Goal: Transaction & Acquisition: Purchase product/service

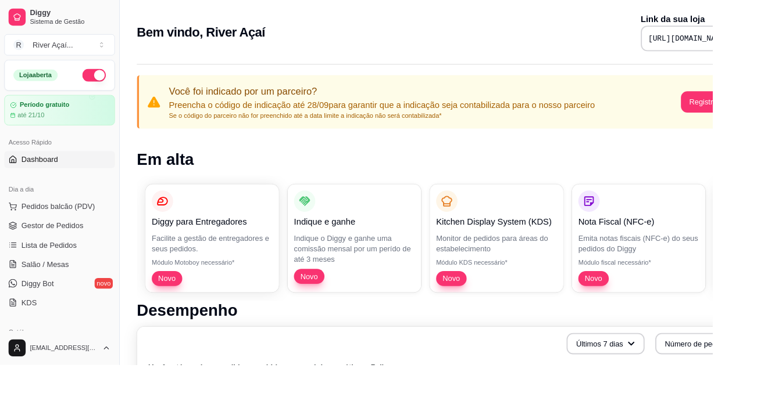
click at [88, 220] on span "Pedidos balcão (PDV)" at bounding box center [63, 225] width 80 height 12
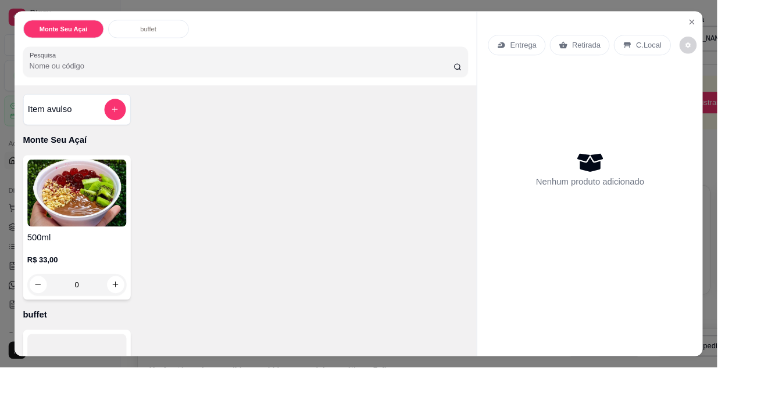
click at [704, 52] on p "C.Local" at bounding box center [700, 49] width 27 height 12
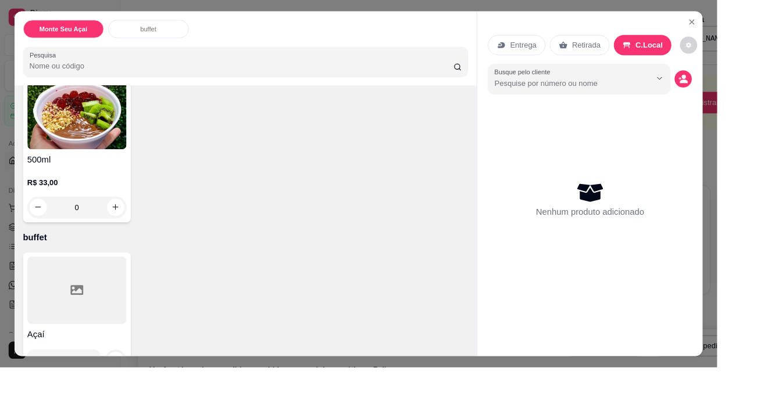
scroll to position [113, 0]
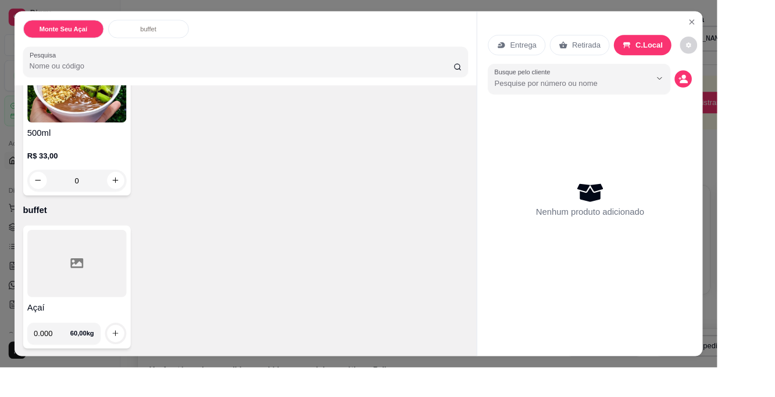
click at [71, 354] on input "0.000" at bounding box center [57, 360] width 40 height 23
click at [67, 357] on input "0.000" at bounding box center [57, 360] width 40 height 23
type input "0.320"
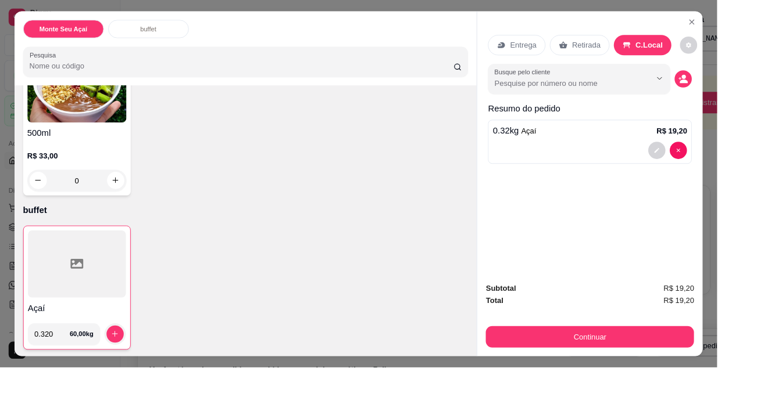
click at [121, 357] on icon "increase-product-quantity" at bounding box center [124, 361] width 9 height 9
click at [671, 362] on div "Registre o pagamento do pedido R$ 19,20 Total do pedido R$ 19,20 Restante a cob…" at bounding box center [387, 199] width 789 height 405
click at [504, 23] on div "Monte Seu Açaí buffet" at bounding box center [265, 31] width 481 height 20
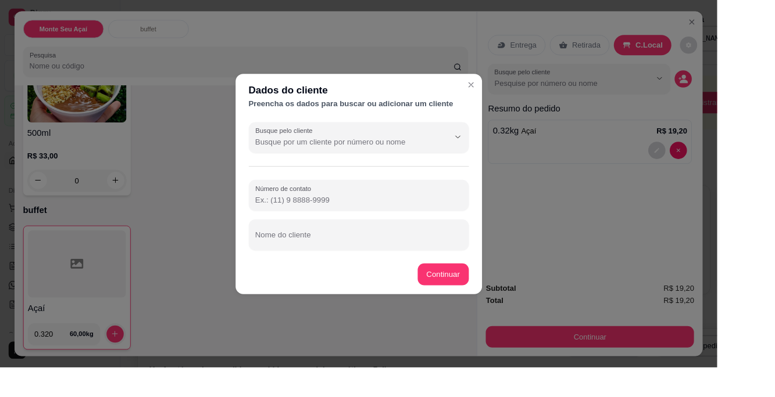
click at [738, 88] on div "Dados do cliente Preencha os dados para buscar ou adicionar um cliente Busque p…" at bounding box center [387, 198] width 792 height 407
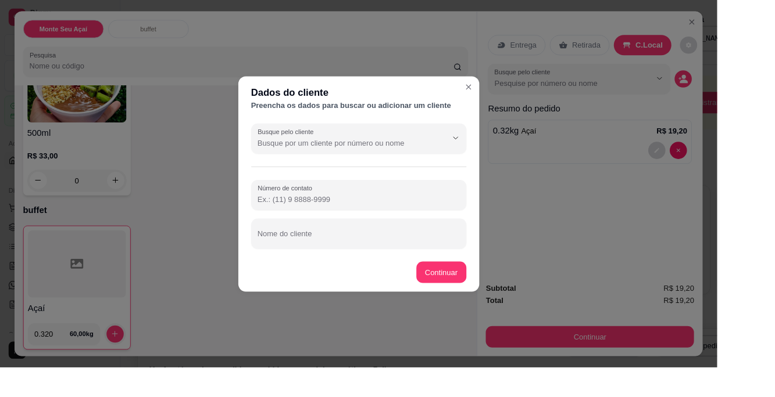
click at [367, 212] on input "Número de contato" at bounding box center [387, 216] width 218 height 12
type input "8"
type input "[PHONE_NUMBER]"
click at [386, 244] on div at bounding box center [387, 252] width 218 height 23
click at [348, 255] on input "Nome do cliente" at bounding box center [387, 258] width 218 height 12
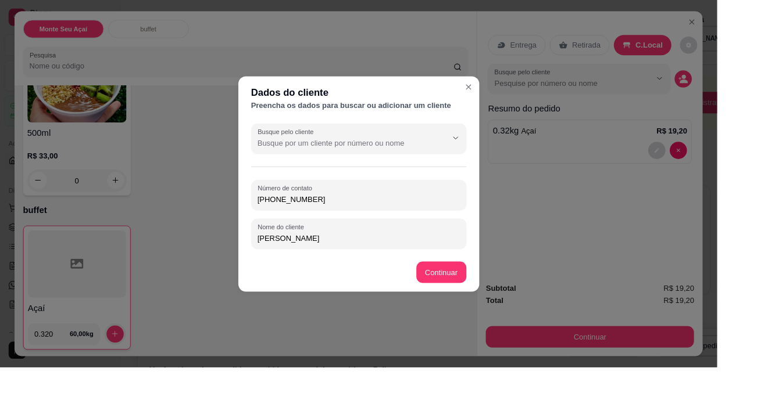
type input "[PERSON_NAME]"
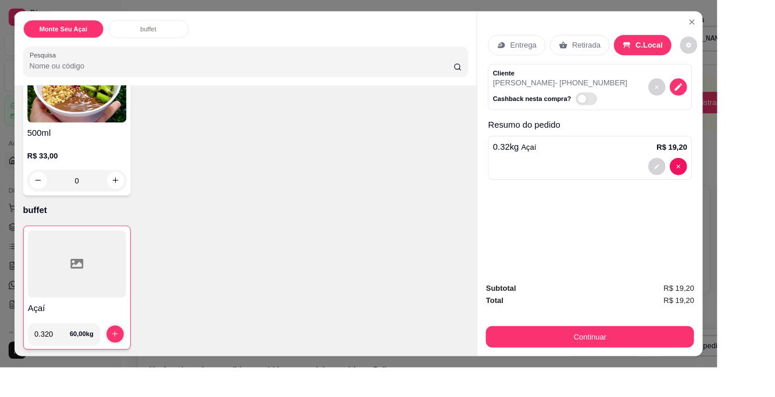
click at [472, 292] on div "Açaí 0.320 60,00 kg" at bounding box center [265, 311] width 481 height 134
click at [624, 108] on span "Automatic updates" at bounding box center [628, 106] width 9 height 9
click at [621, 109] on input "Automatic updates" at bounding box center [625, 113] width 8 height 8
checkbox input "true"
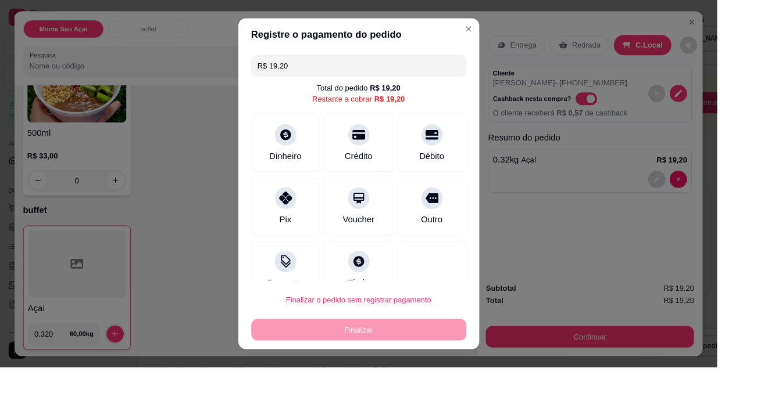
click at [294, 211] on div "Pix" at bounding box center [308, 224] width 74 height 62
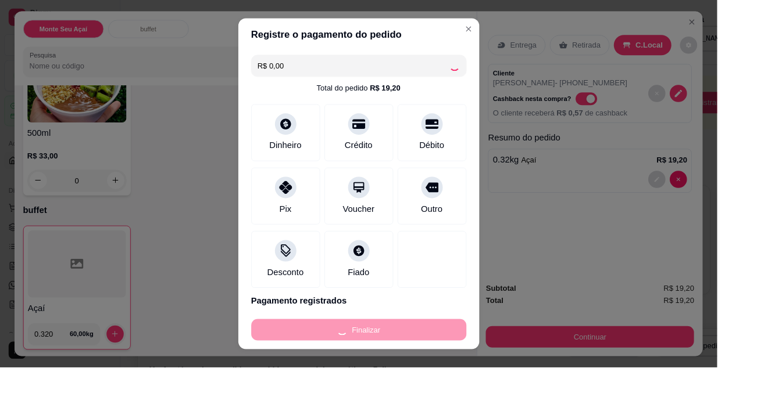
click at [413, 354] on div "Finalizar" at bounding box center [387, 356] width 232 height 23
type input "-R$ 19,20"
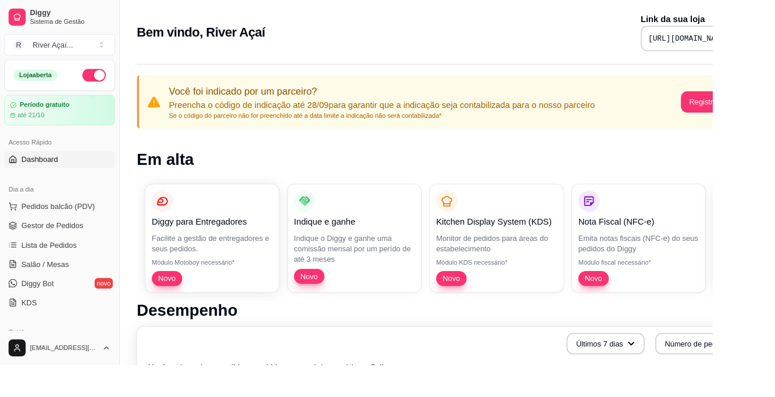
click at [66, 243] on span "Gestor de Pedidos" at bounding box center [56, 246] width 67 height 12
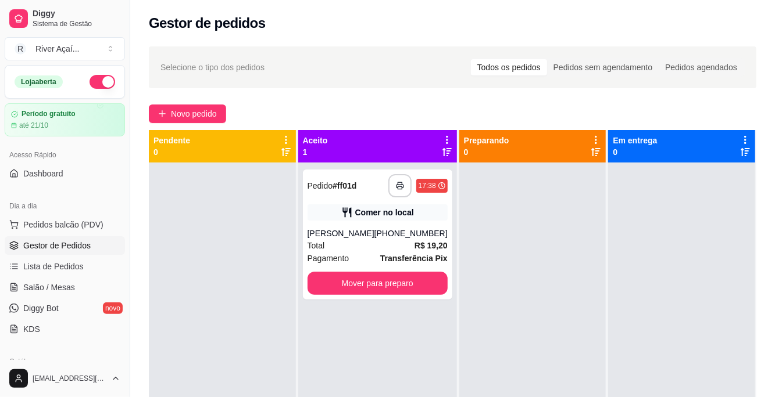
click at [393, 286] on button "Mover para preparo" at bounding box center [377, 283] width 140 height 23
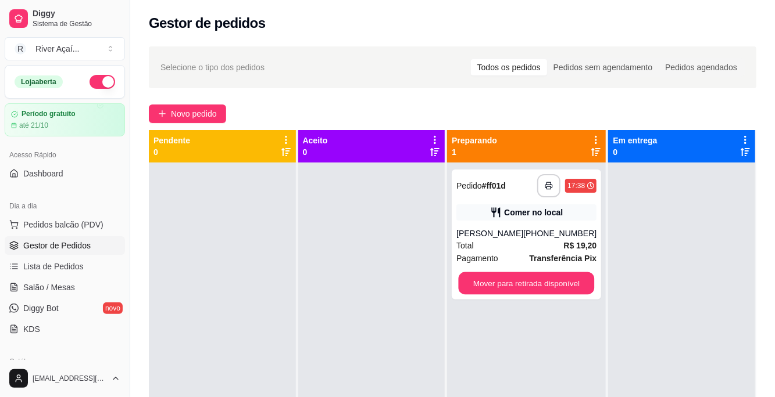
click at [551, 295] on button "Mover para retirada disponível" at bounding box center [526, 284] width 136 height 23
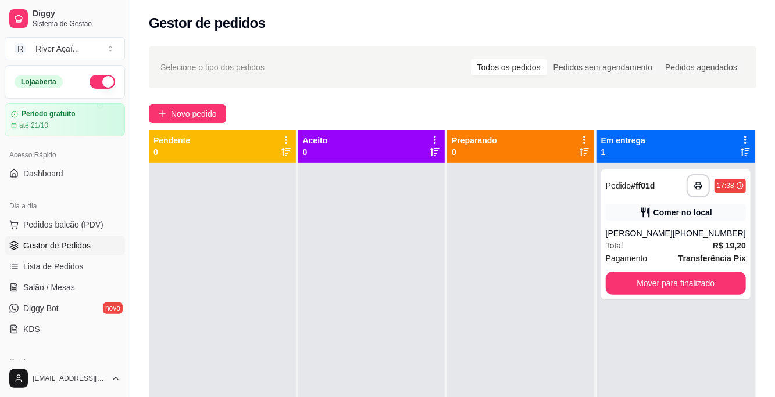
click at [705, 289] on button "Mover para finalizado" at bounding box center [675, 283] width 140 height 23
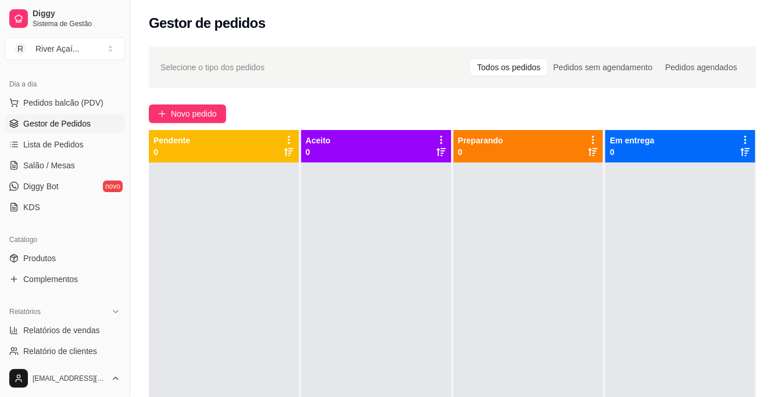
scroll to position [132, 0]
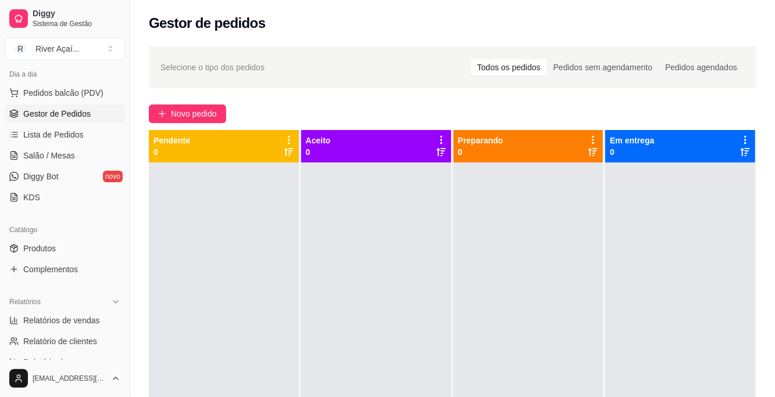
click at [94, 320] on span "Relatórios de vendas" at bounding box center [61, 321] width 77 height 12
select select "ALL"
select select "0"
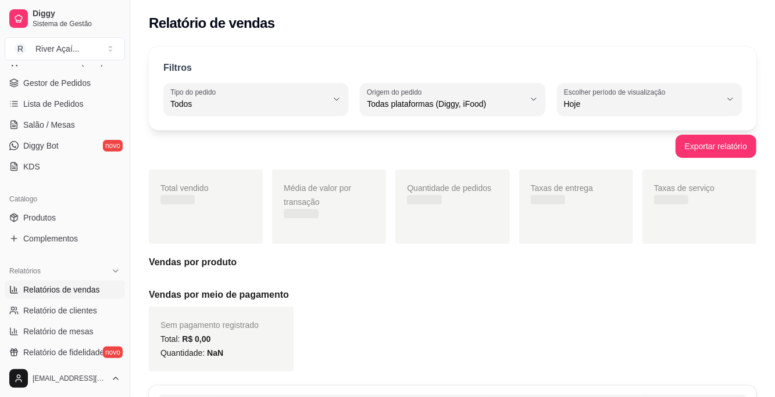
scroll to position [184, 0]
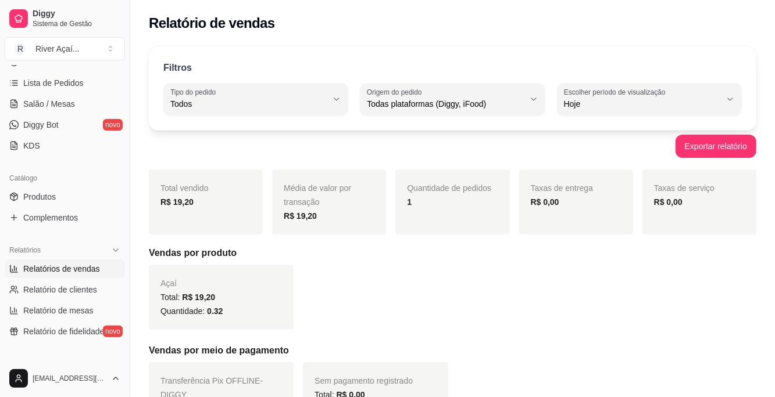
click at [88, 309] on span "Relatório de mesas" at bounding box center [58, 311] width 70 height 12
select select "TOTAL_OF_ORDERS"
select select "7"
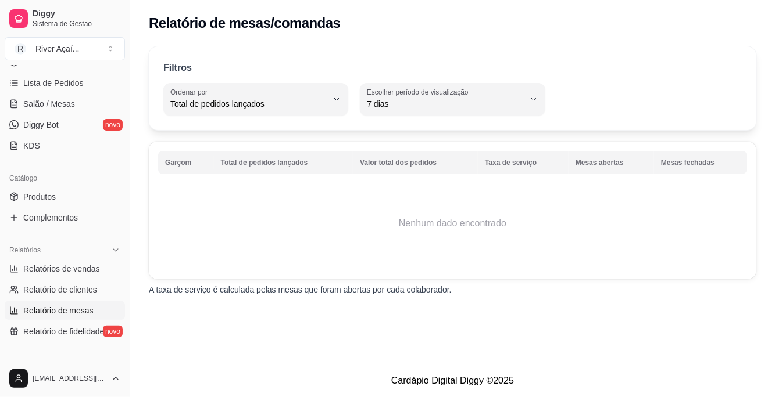
click at [65, 329] on span "Relatório de fidelidade" at bounding box center [63, 332] width 81 height 12
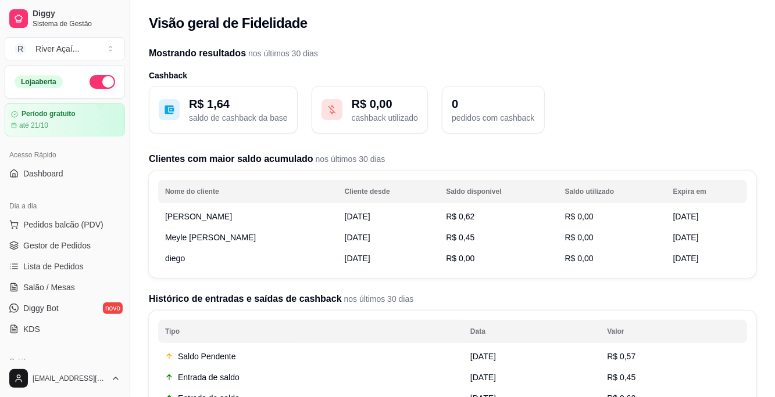
click at [35, 219] on span "Pedidos balcão (PDV)" at bounding box center [63, 225] width 80 height 12
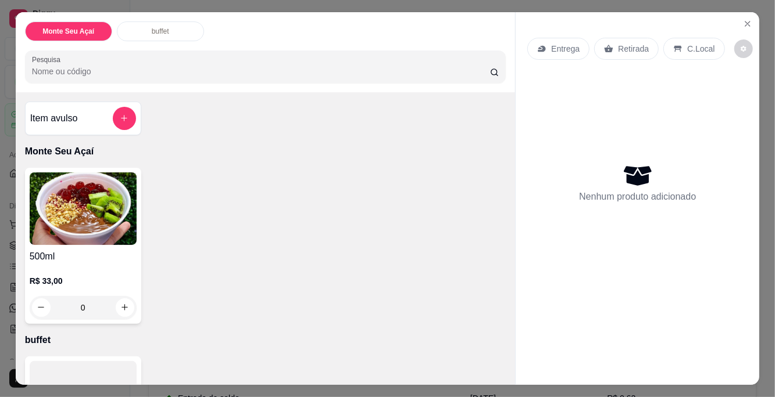
click at [741, 21] on button "Close" at bounding box center [747, 24] width 19 height 19
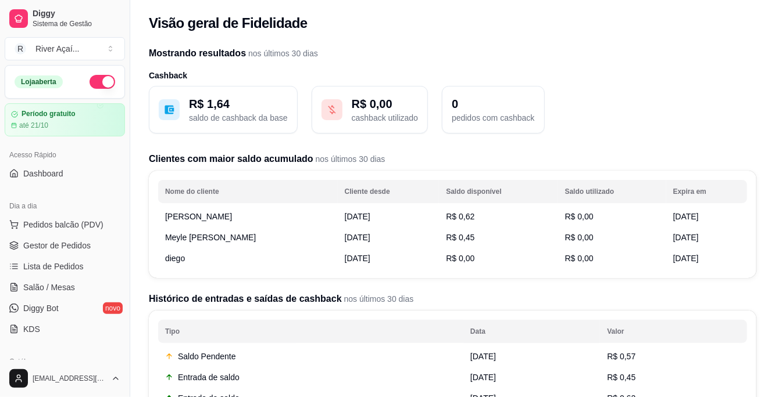
click at [37, 241] on span "Gestor de Pedidos" at bounding box center [56, 246] width 67 height 12
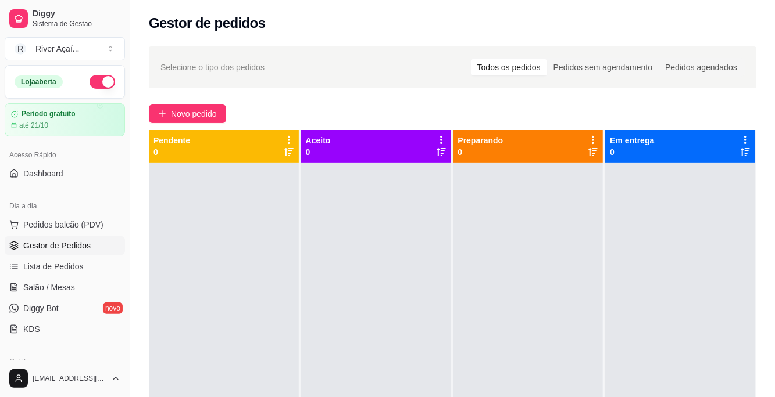
click at [185, 119] on span "Novo pedido" at bounding box center [194, 113] width 46 height 13
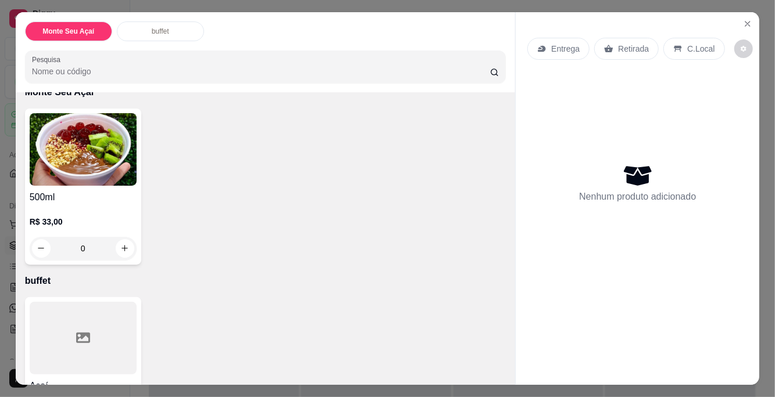
scroll to position [113, 0]
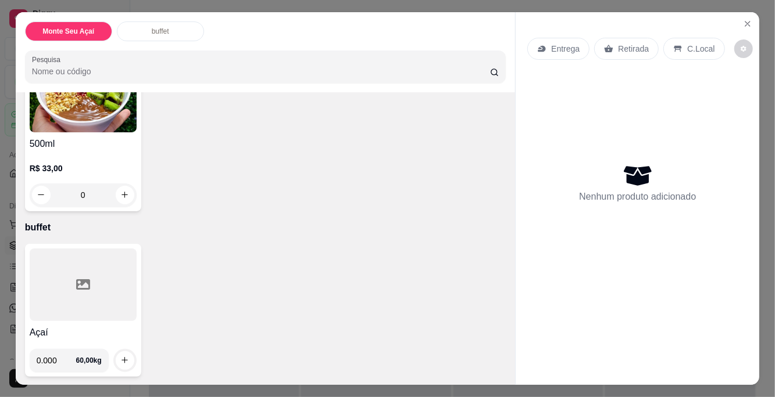
click at [69, 357] on input "0.000" at bounding box center [57, 360] width 40 height 23
type input "0.270"
click at [121, 357] on icon "increase-product-quantity" at bounding box center [124, 360] width 9 height 9
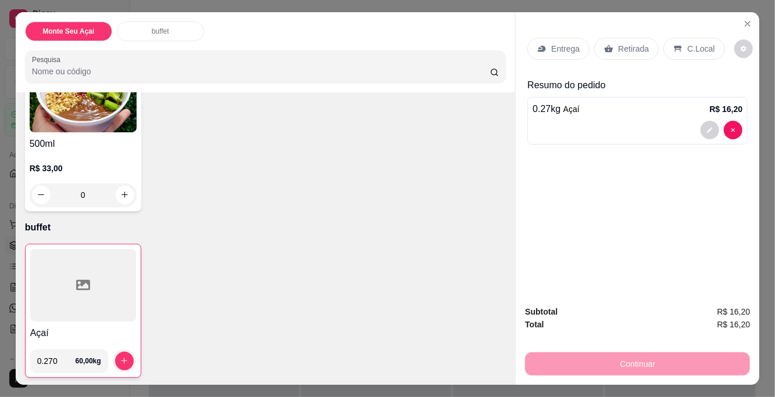
click at [688, 51] on p "C.Local" at bounding box center [700, 49] width 27 height 12
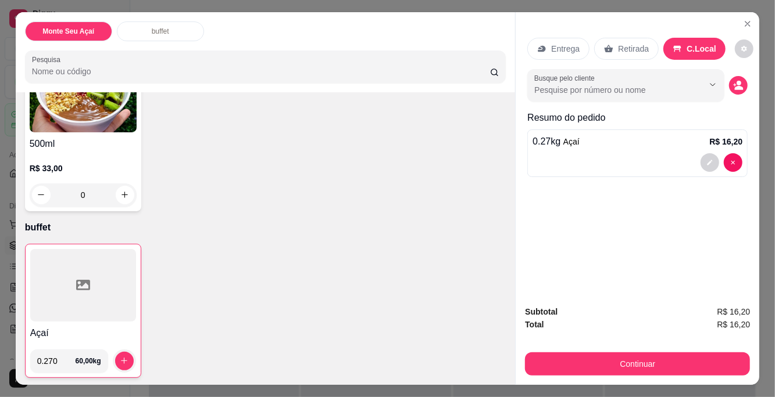
click at [643, 74] on div at bounding box center [625, 85] width 183 height 23
click at [605, 156] on div "Resumo do pedido 0.27 kg Açaí R$ 16,20" at bounding box center [637, 146] width 220 height 71
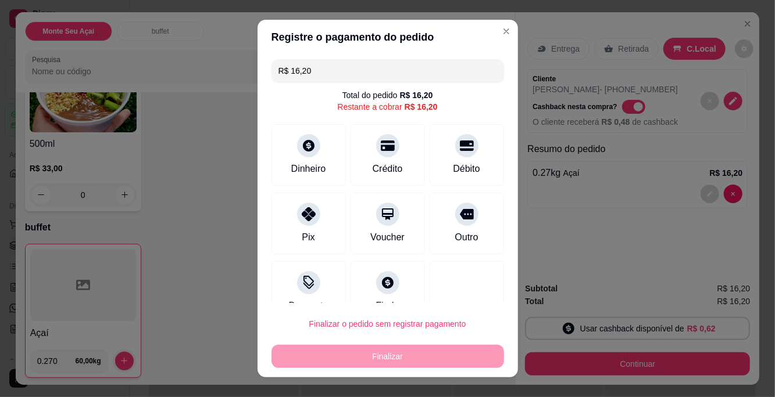
click at [381, 145] on icon at bounding box center [388, 146] width 14 height 10
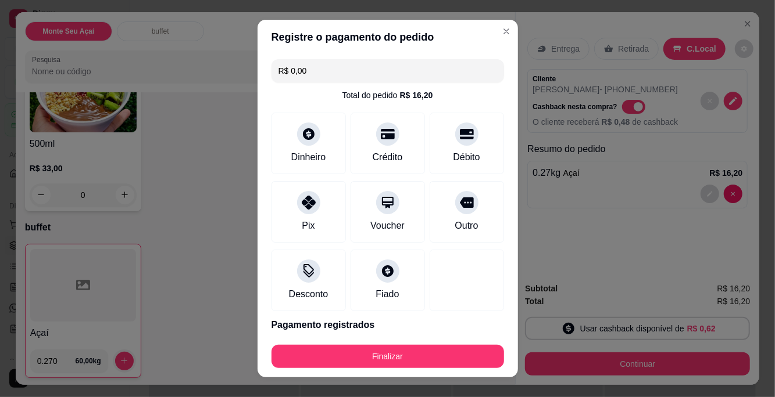
click at [436, 350] on button "Finalizar" at bounding box center [387, 356] width 232 height 23
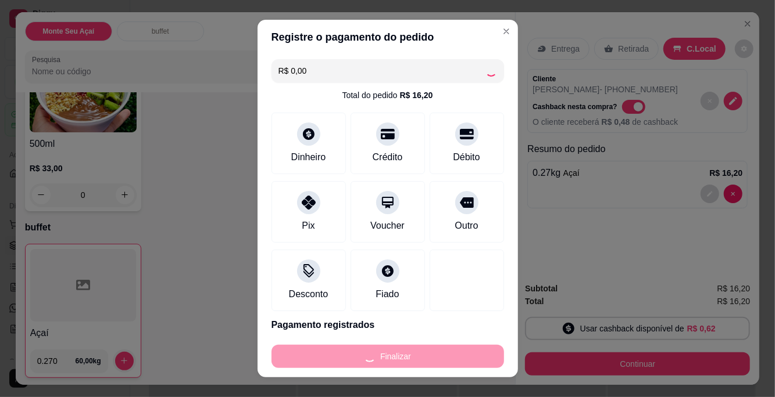
type input "-R$ 16,20"
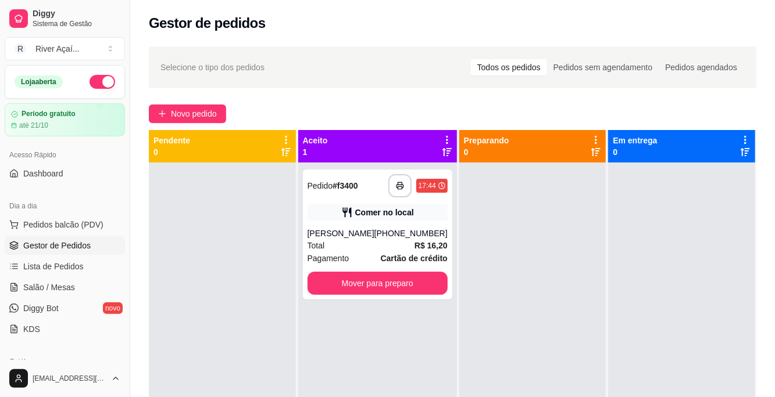
click at [198, 105] on button "Novo pedido" at bounding box center [187, 114] width 77 height 19
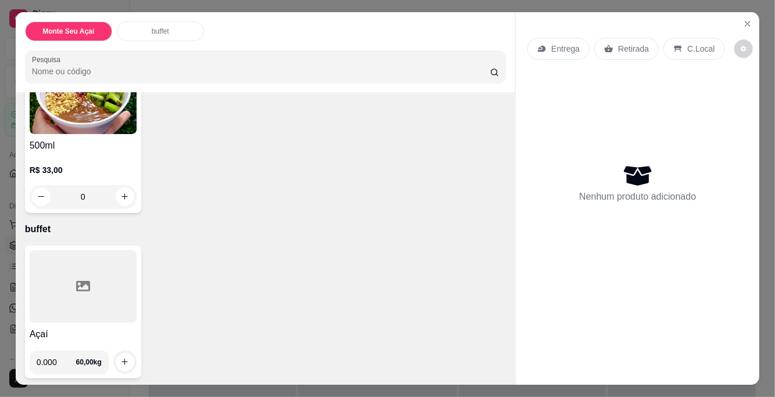
scroll to position [113, 0]
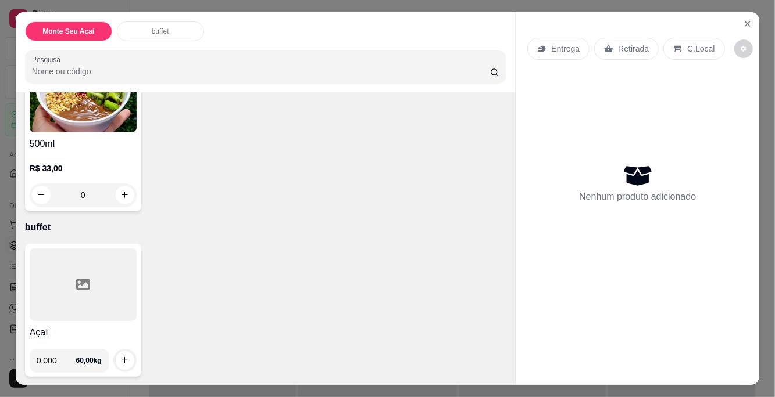
click at [70, 356] on input "0.000" at bounding box center [57, 360] width 40 height 23
click at [67, 362] on input "0.000" at bounding box center [57, 360] width 40 height 23
type input "0.215"
click at [120, 361] on icon "increase-product-quantity" at bounding box center [124, 360] width 9 height 9
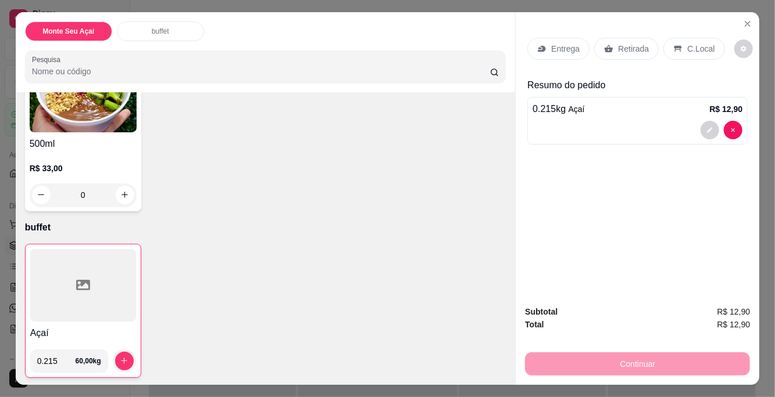
click at [691, 51] on p "C.Local" at bounding box center [700, 49] width 27 height 12
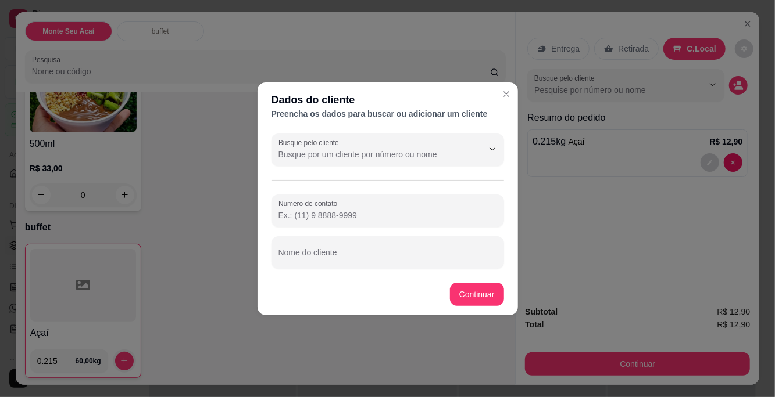
click at [396, 210] on input "Número de contato" at bounding box center [387, 216] width 218 height 12
click at [378, 252] on input "Nome do cliente" at bounding box center [387, 258] width 218 height 12
type input "[PERSON_NAME]"
click at [438, 212] on input "Número de contato" at bounding box center [387, 216] width 218 height 12
type input "[PHONE_NUMBER]"
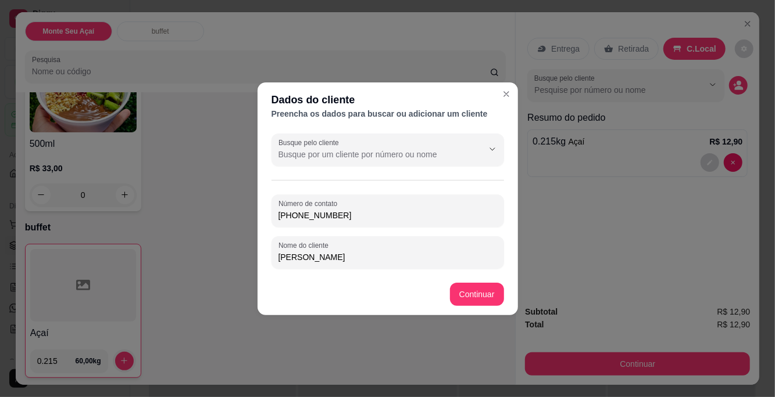
click at [469, 299] on div "Açaí 0.215 60,00 kg" at bounding box center [265, 311] width 481 height 134
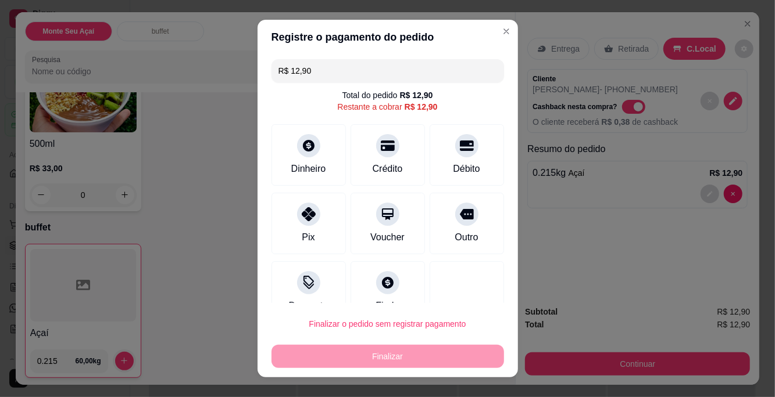
click at [470, 160] on div "Débito" at bounding box center [466, 155] width 74 height 62
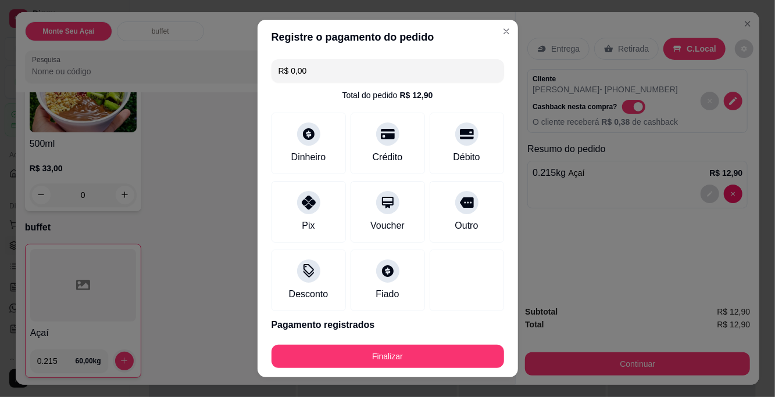
click at [422, 364] on button "Finalizar" at bounding box center [387, 356] width 232 height 23
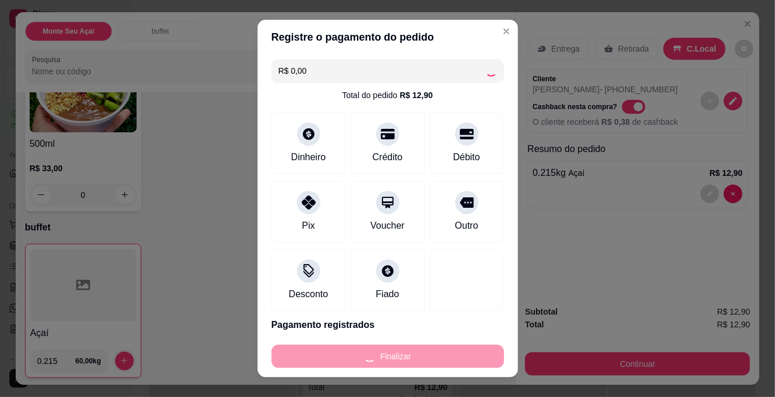
type input "-R$ 12,90"
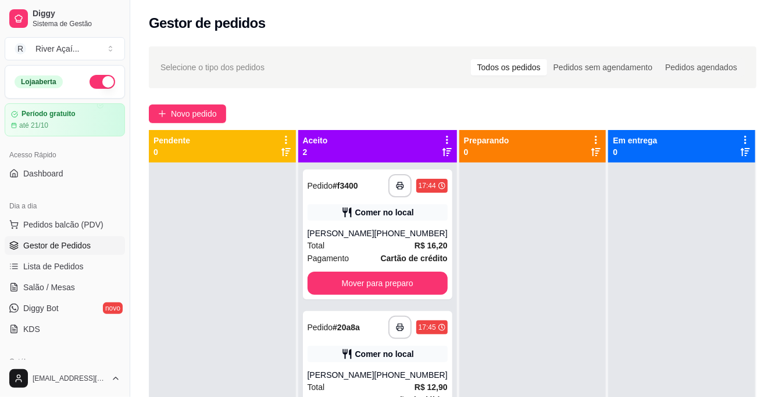
scroll to position [33, 0]
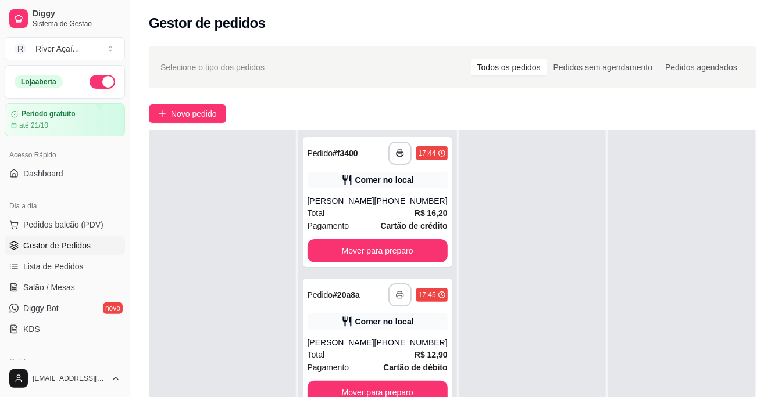
click at [396, 263] on button "Mover para preparo" at bounding box center [377, 250] width 140 height 23
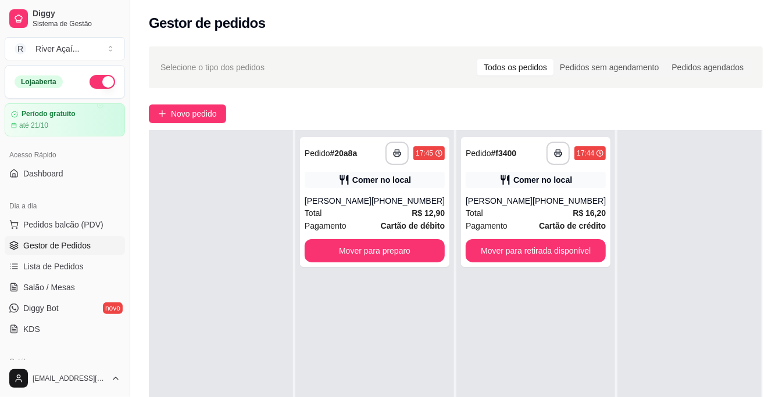
click at [401, 261] on button "Mover para preparo" at bounding box center [374, 250] width 140 height 23
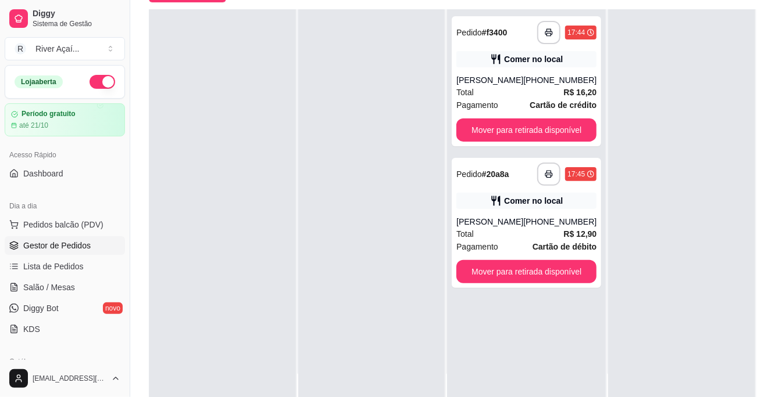
scroll to position [131, 0]
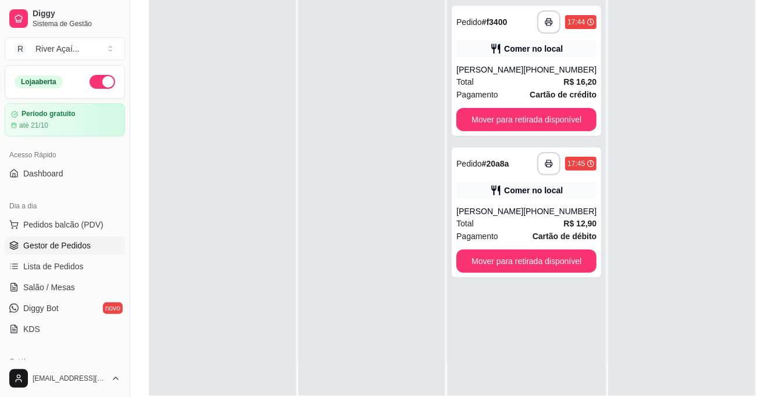
click at [559, 273] on button "Mover para retirada disponível" at bounding box center [526, 261] width 140 height 23
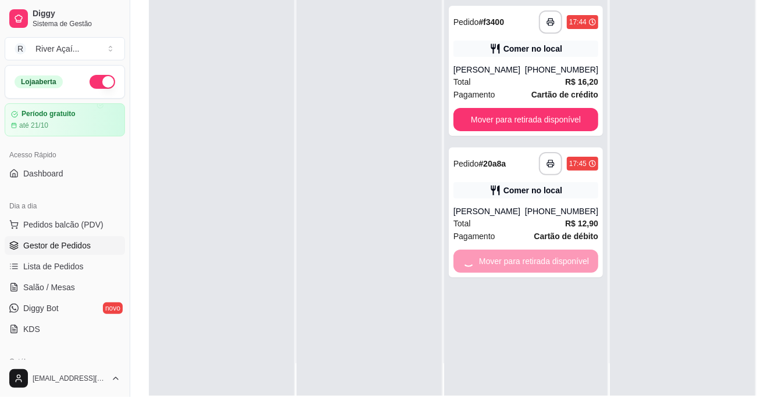
click at [560, 130] on button "Mover para retirada disponível" at bounding box center [525, 119] width 145 height 23
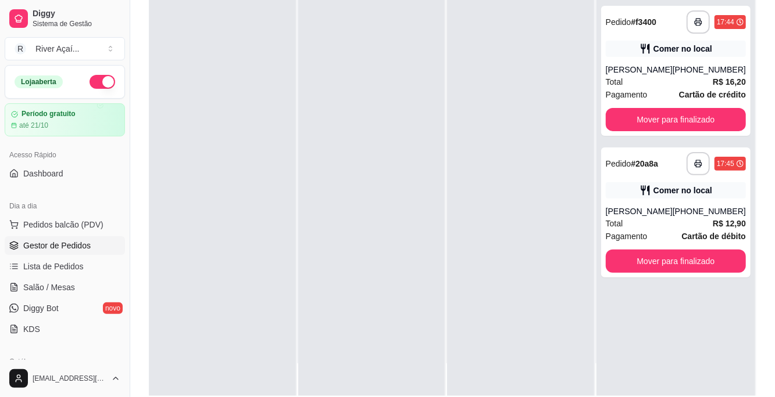
click at [705, 131] on button "Mover para finalizado" at bounding box center [675, 119] width 140 height 23
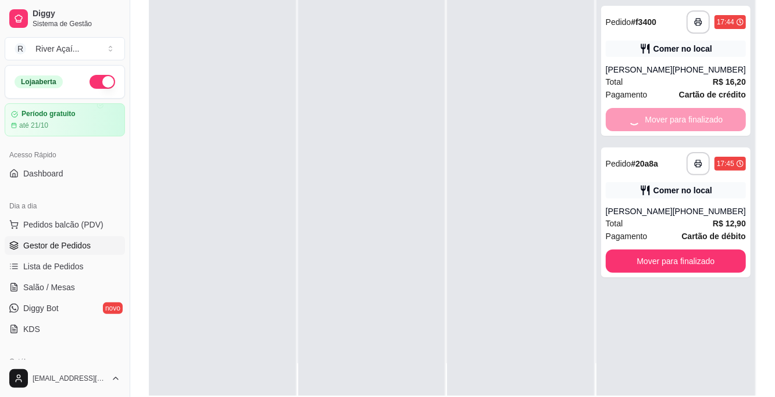
click at [690, 273] on button "Mover para finalizado" at bounding box center [675, 261] width 140 height 23
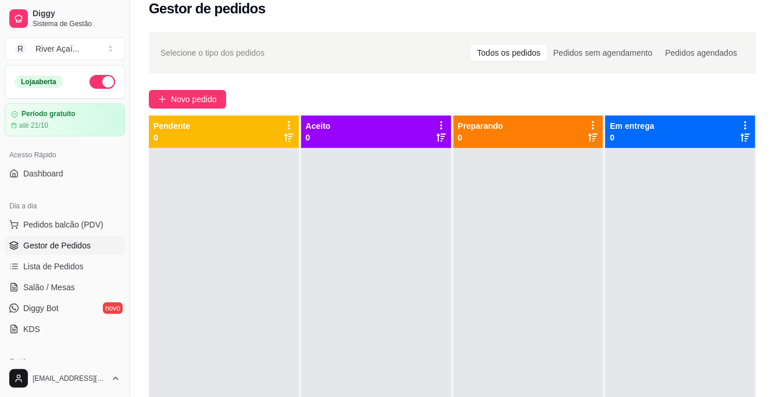
scroll to position [0, 0]
